Goal: Find contact information: Find contact information

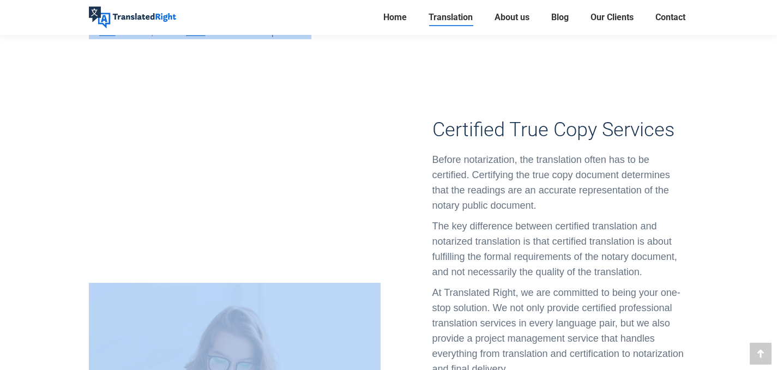
scroll to position [1085, 0]
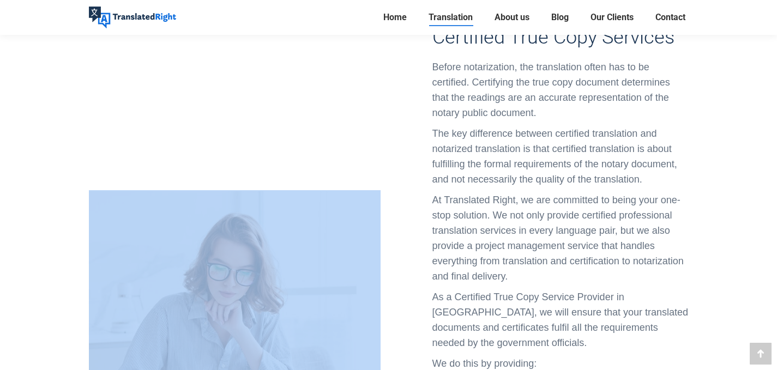
drag, startPoint x: 91, startPoint y: 56, endPoint x: 212, endPoint y: 73, distance: 122.3
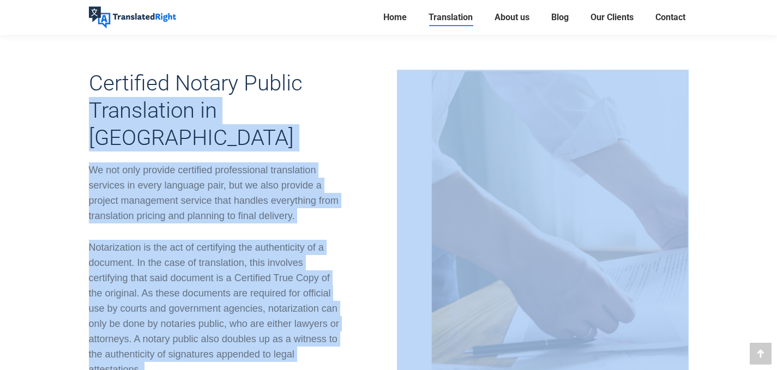
scroll to position [403, 0]
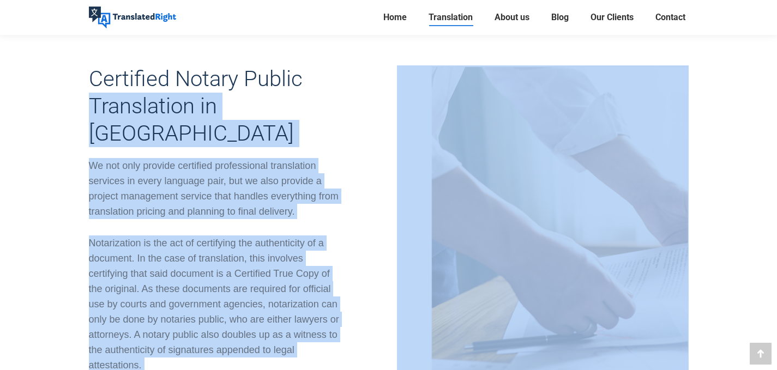
click at [231, 158] on div "We not only provide certified professional translation services in every langua…" at bounding box center [217, 188] width 256 height 61
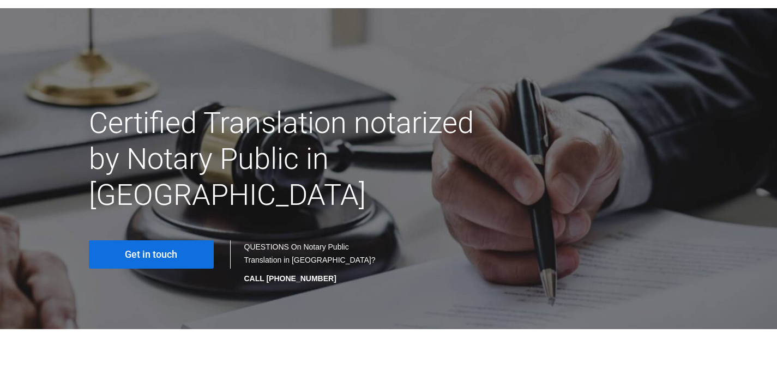
scroll to position [67, 0]
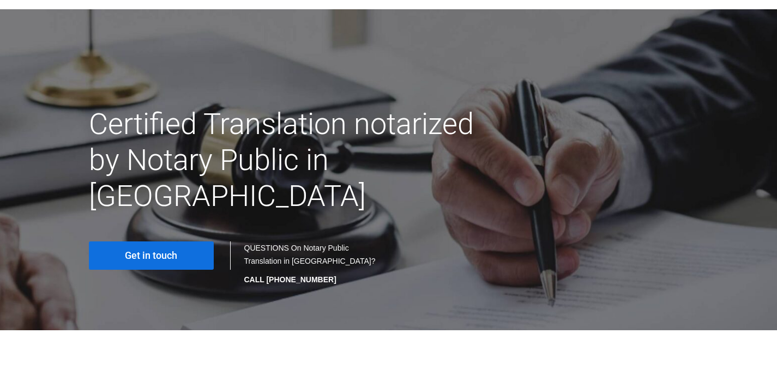
click at [184, 242] on link "Get in touch" at bounding box center [151, 256] width 125 height 28
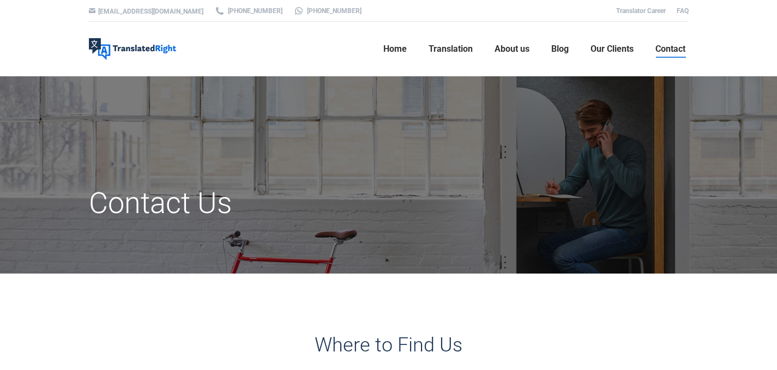
scroll to position [56, 0]
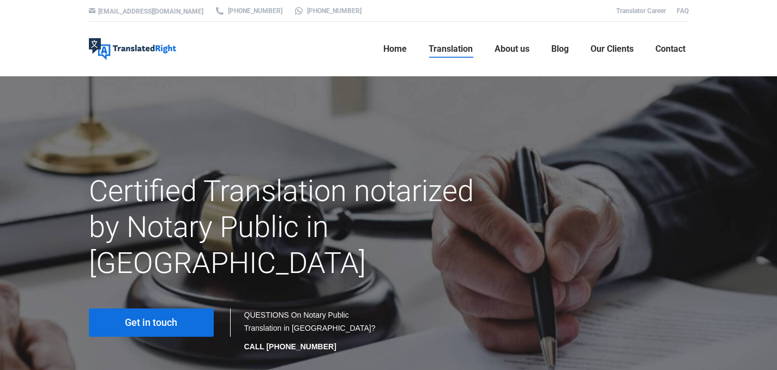
scroll to position [67, 0]
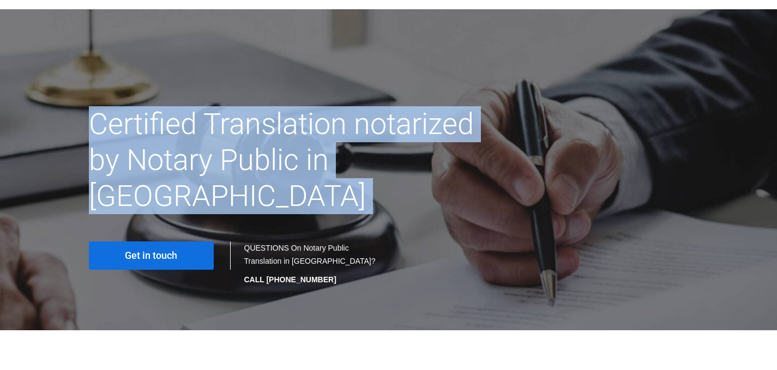
drag, startPoint x: 91, startPoint y: 116, endPoint x: 566, endPoint y: 129, distance: 475.4
click at [566, 129] on div "Certified Translation notarized by Notary Public in [GEOGRAPHIC_DATA]" at bounding box center [389, 168] width 617 height 124
copy h1 "Certified Translation notariz"
click at [519, 192] on div "Certified Translation notarized by Notary Public in [GEOGRAPHIC_DATA]" at bounding box center [389, 168] width 617 height 124
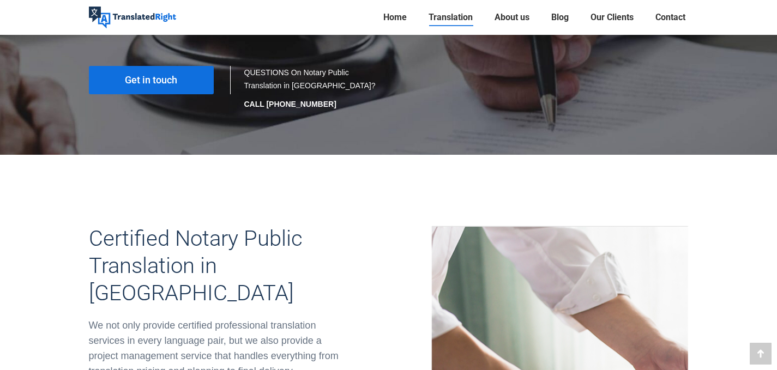
scroll to position [109, 0]
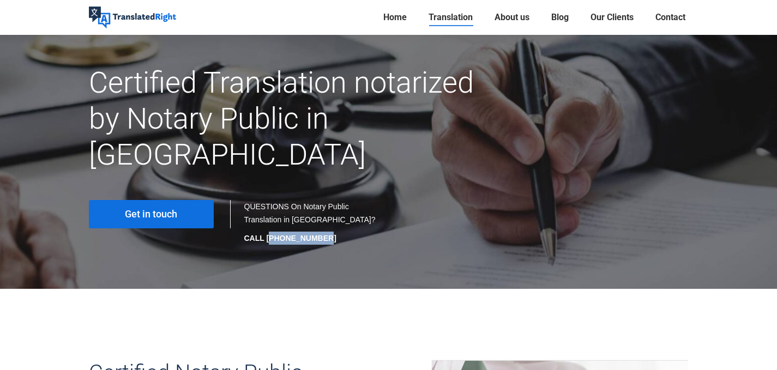
drag, startPoint x: 322, startPoint y: 202, endPoint x: 270, endPoint y: 200, distance: 53.0
click at [270, 232] on p "CALL [PHONE_NUMBER]" at bounding box center [311, 238] width 134 height 13
